Goal: Task Accomplishment & Management: Manage account settings

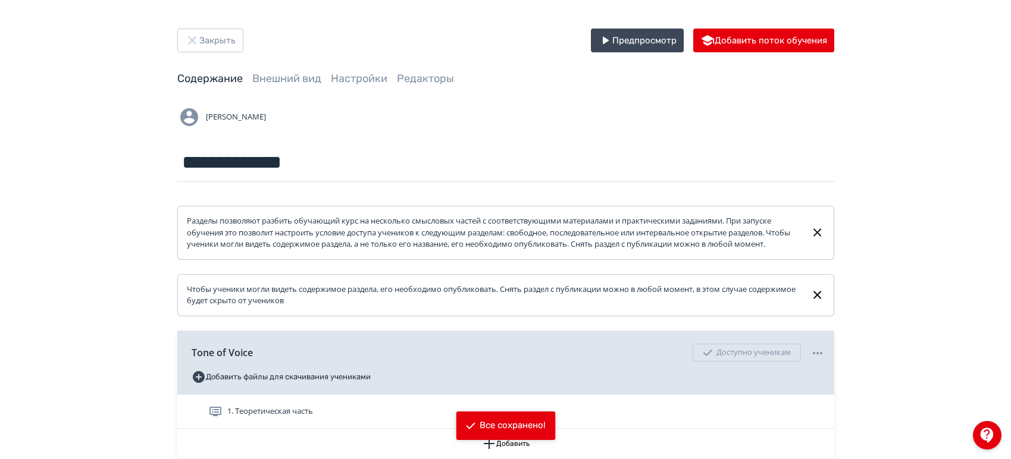
scroll to position [110, 0]
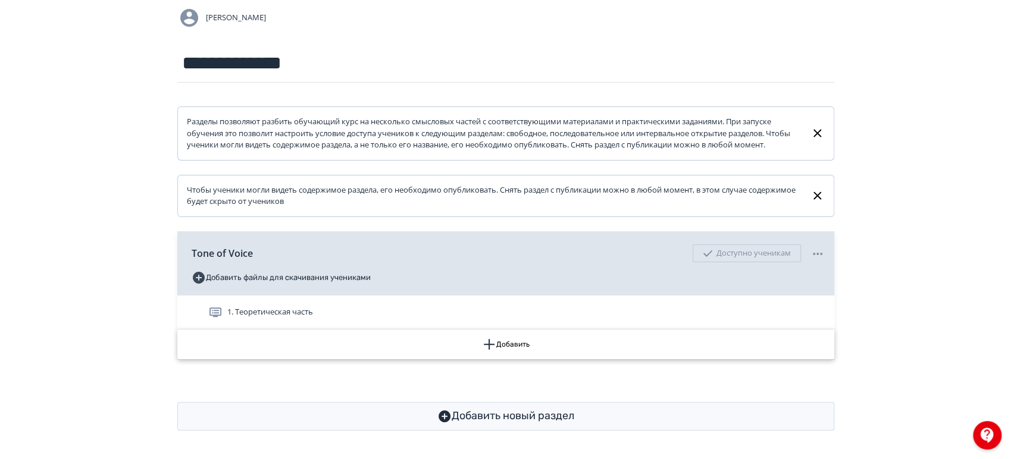
click at [747, 350] on button "Добавить" at bounding box center [505, 345] width 657 height 30
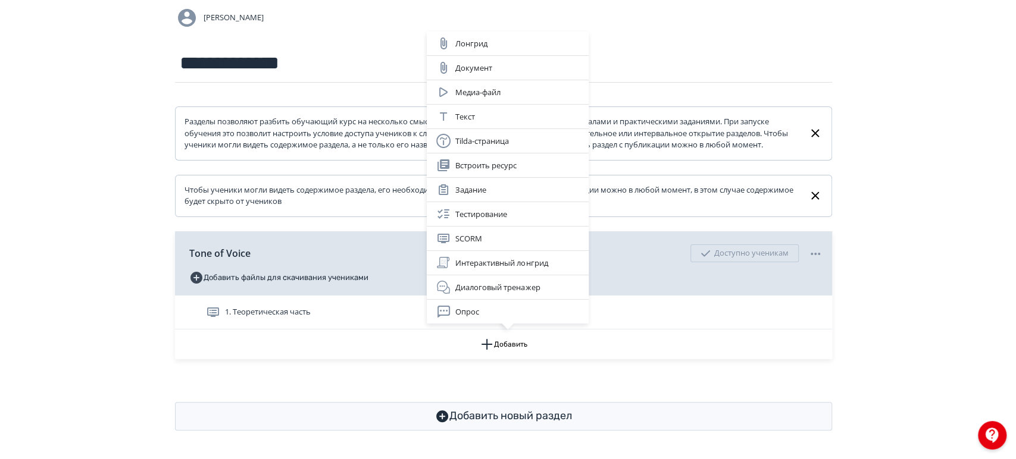
click at [525, 217] on div "Тестирование" at bounding box center [507, 214] width 143 height 14
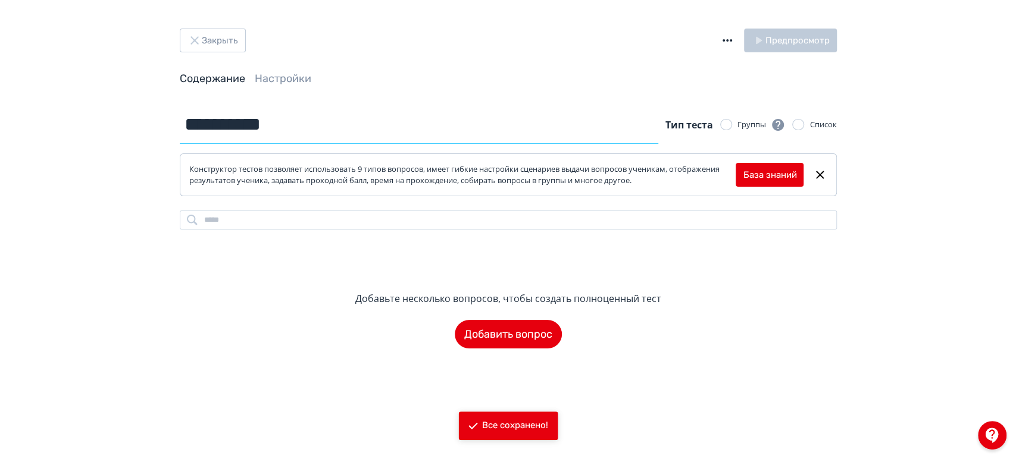
drag, startPoint x: 301, startPoint y: 133, endPoint x: 181, endPoint y: 127, distance: 119.7
click at [181, 127] on input "**********" at bounding box center [419, 124] width 479 height 39
type input "**********"
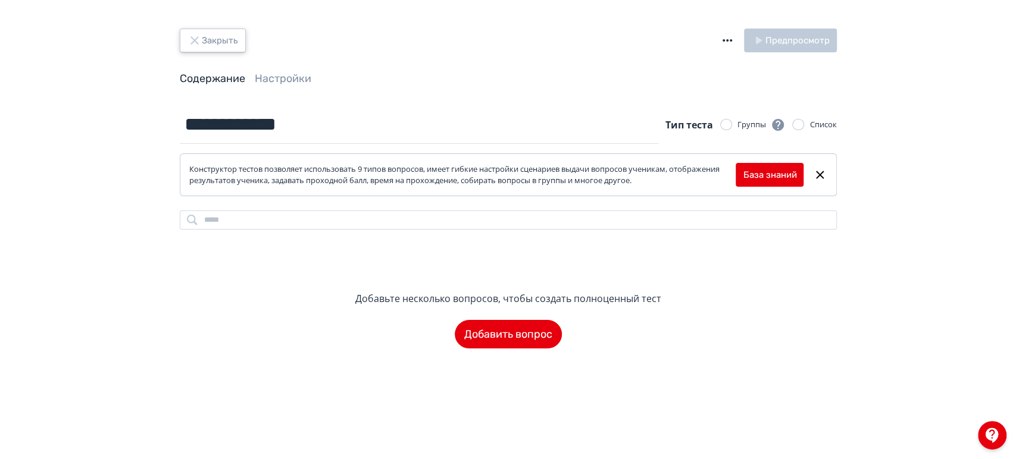
click at [228, 41] on button "Закрыть" at bounding box center [213, 41] width 66 height 24
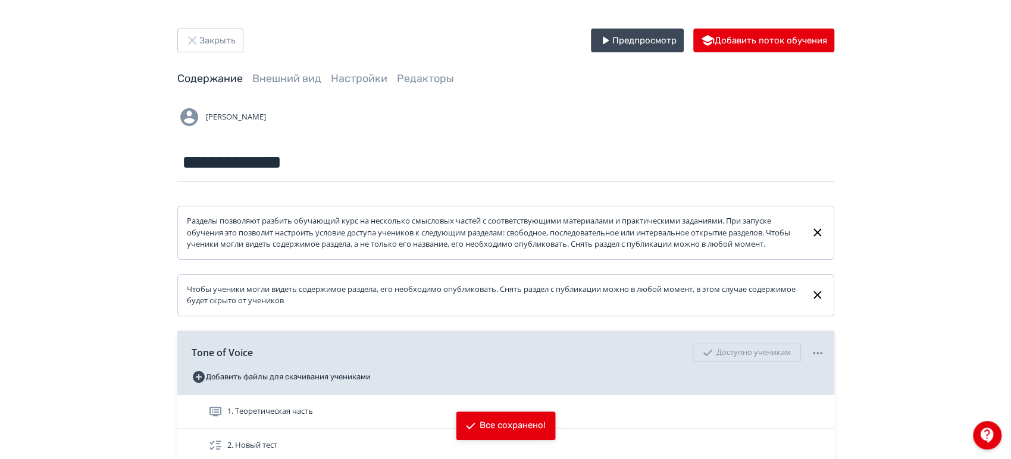
scroll to position [132, 0]
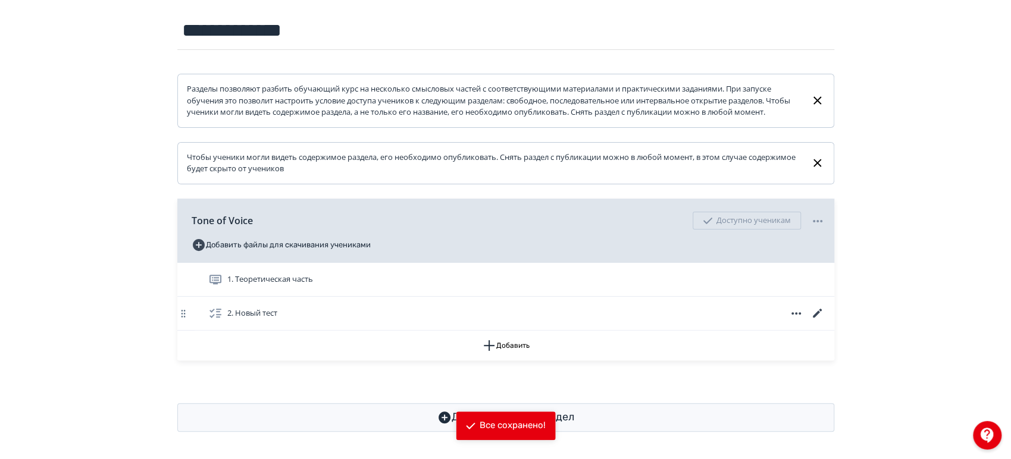
click at [816, 318] on icon at bounding box center [816, 313] width 9 height 9
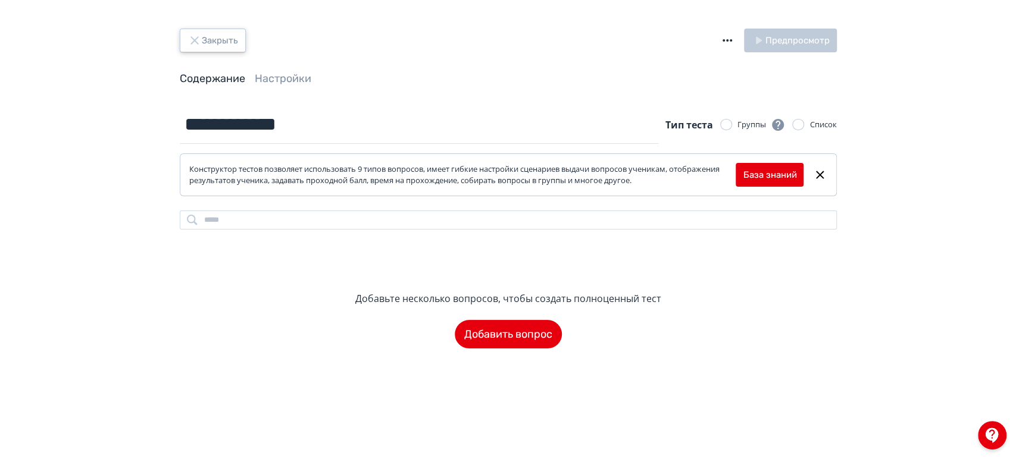
click at [217, 45] on button "Закрыть" at bounding box center [213, 41] width 66 height 24
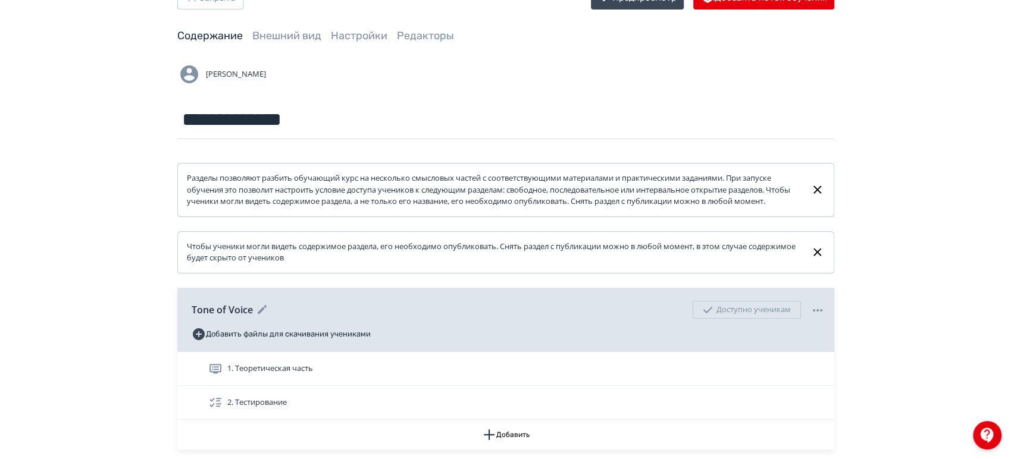
scroll to position [66, 0]
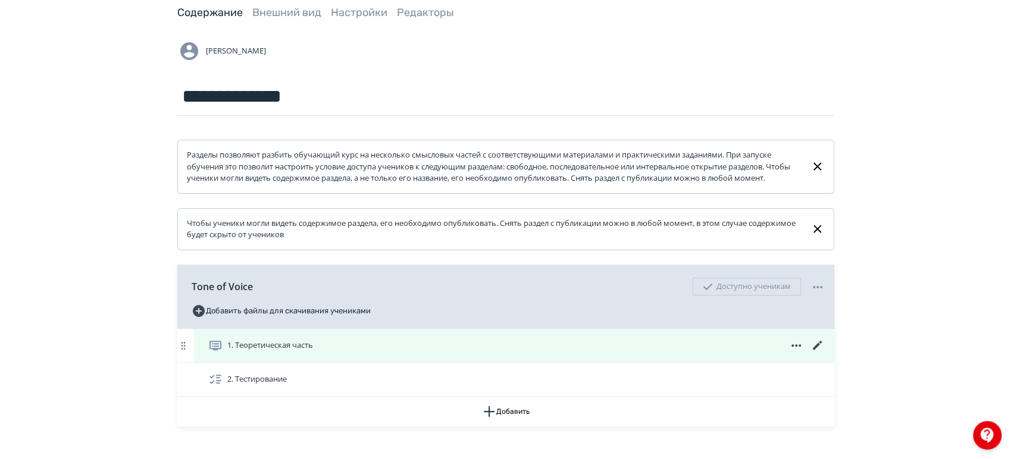
click at [816, 353] on icon at bounding box center [817, 346] width 14 height 14
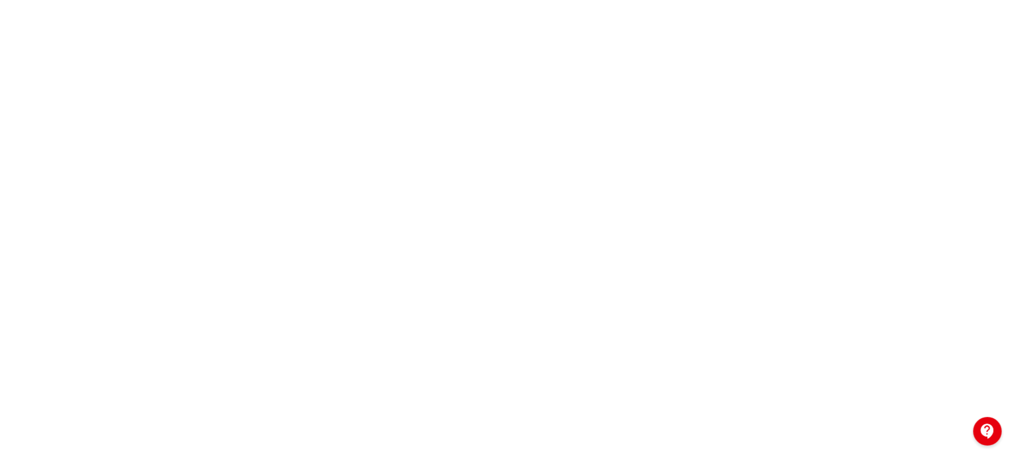
scroll to position [287, 0]
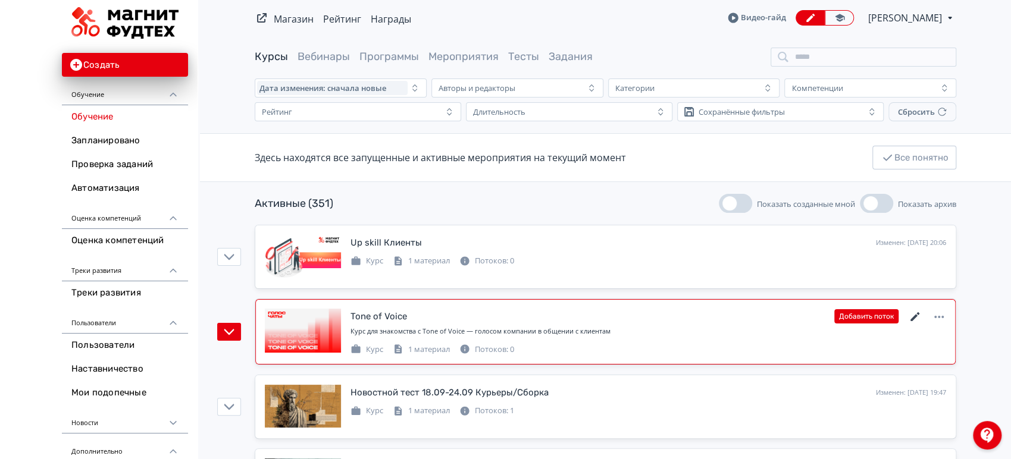
click at [914, 315] on icon at bounding box center [914, 316] width 9 height 9
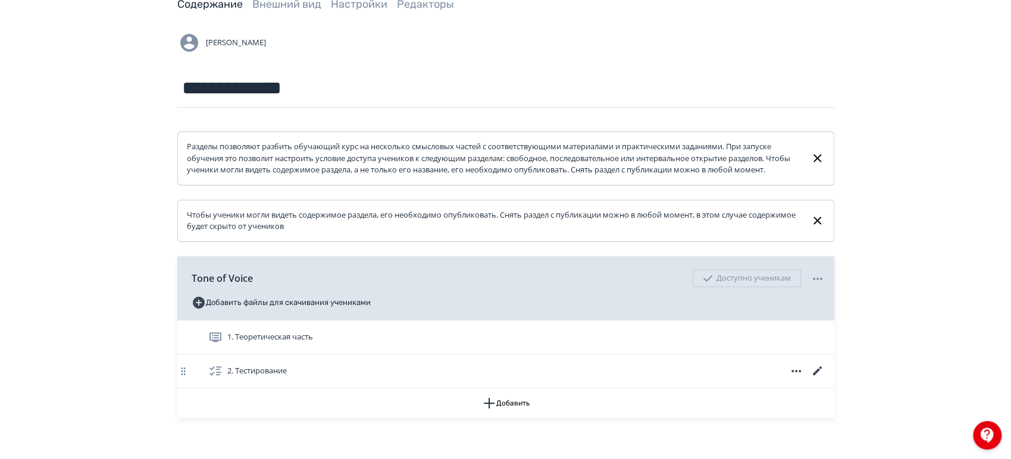
scroll to position [144, 0]
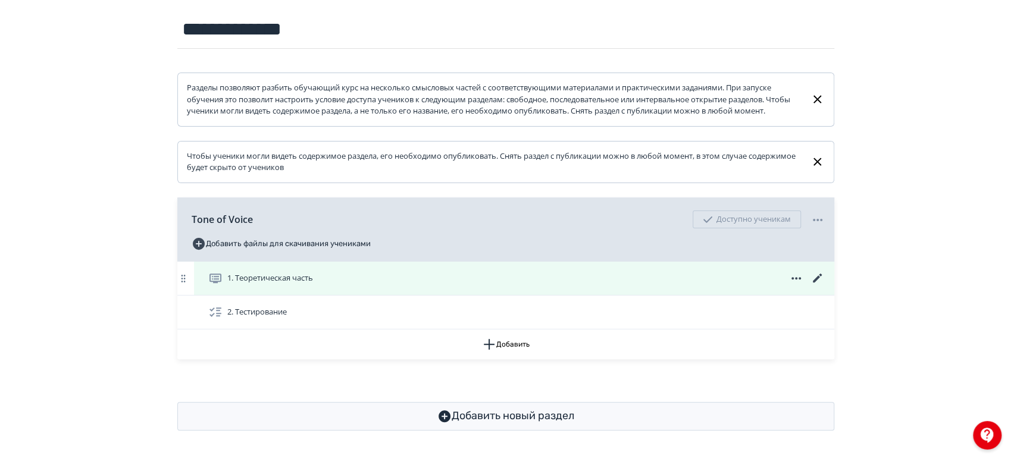
click at [819, 275] on icon at bounding box center [816, 278] width 9 height 9
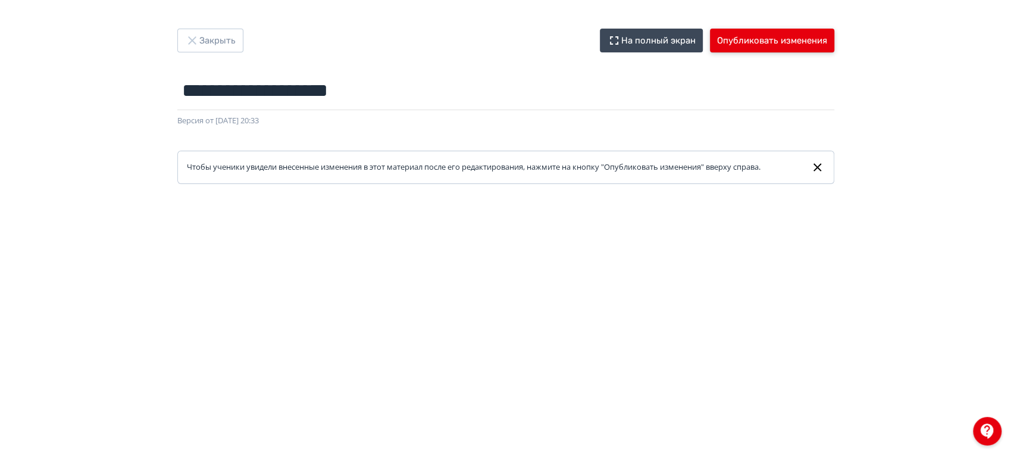
click at [734, 42] on button "Опубликовать изменения" at bounding box center [772, 41] width 124 height 24
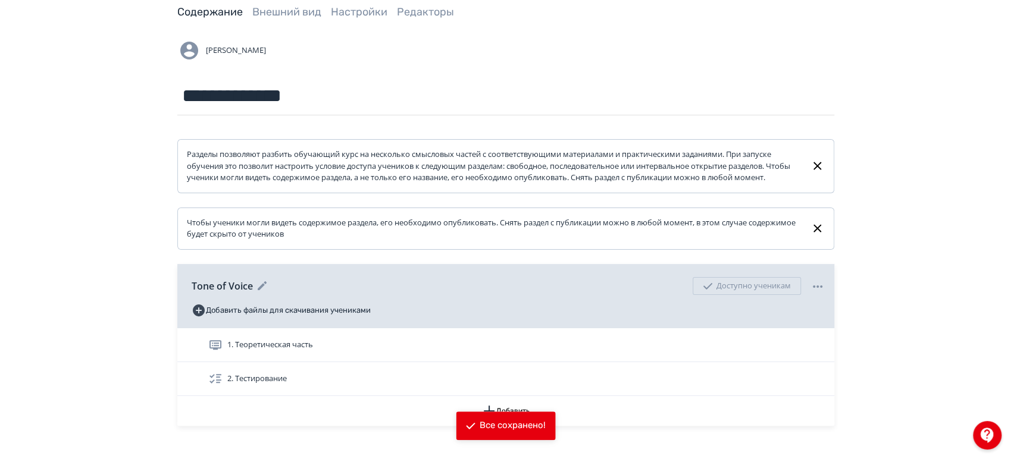
scroll to position [144, 0]
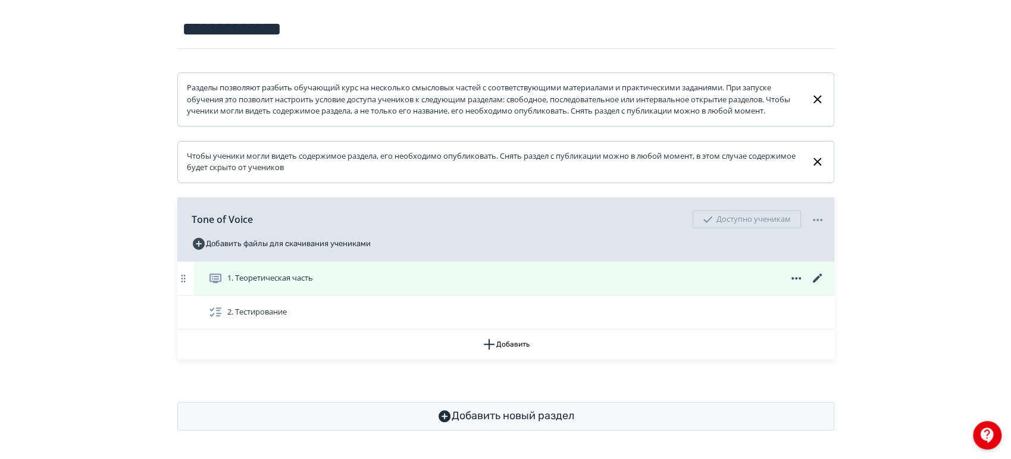
click at [815, 280] on icon at bounding box center [816, 278] width 9 height 9
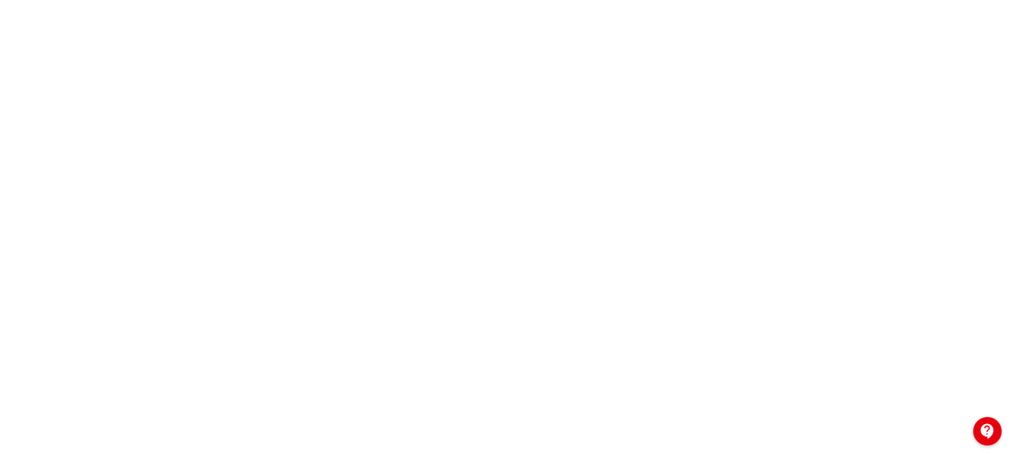
scroll to position [287, 0]
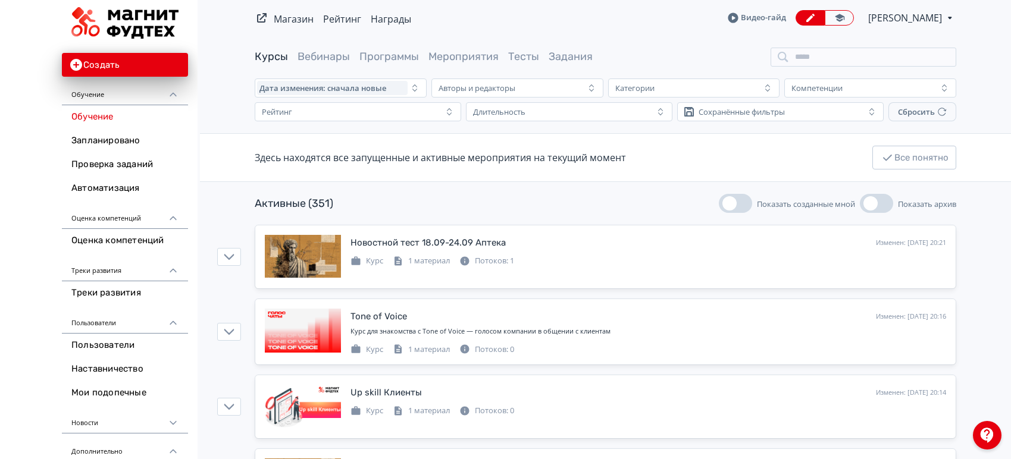
scroll to position [198, 0]
